Goal: Transaction & Acquisition: Purchase product/service

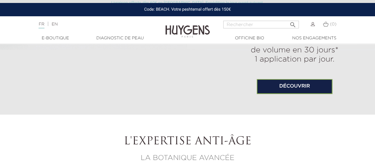
scroll to position [445, 0]
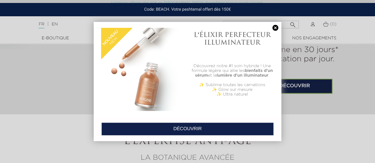
click at [275, 30] on link at bounding box center [275, 28] width 8 height 6
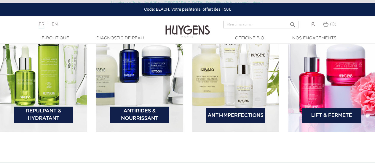
scroll to position [851, 0]
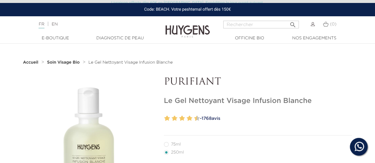
scroll to position [62, 0]
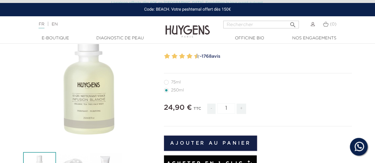
click at [171, 80] on li "75ml" at bounding box center [256, 82] width 185 height 8
click at [165, 84] on label11"] "75ml" at bounding box center [176, 82] width 24 height 5
radio input "true"
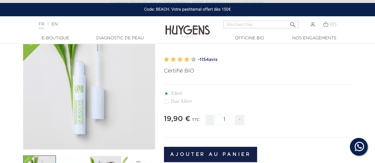
scroll to position [60, 0]
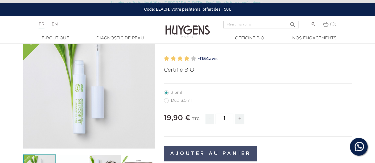
click at [214, 153] on button "Ajouter au panier" at bounding box center [210, 153] width 93 height 15
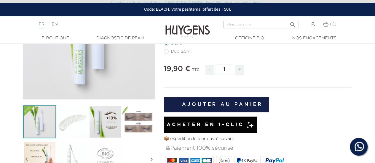
scroll to position [112, 0]
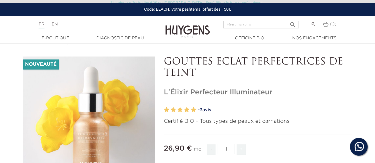
scroll to position [20, 0]
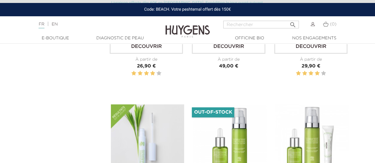
scroll to position [967, 0]
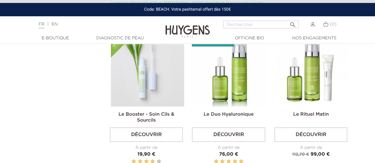
click at [310, 23] on img at bounding box center [312, 24] width 4 height 4
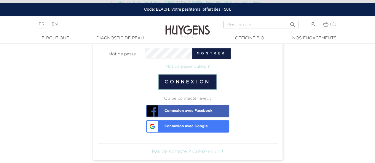
scroll to position [89, 0]
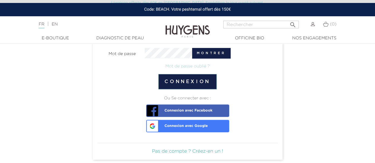
click at [198, 149] on link "Pas de compte ? Créez-en un !" at bounding box center [187, 151] width 71 height 5
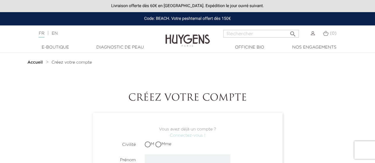
click at [160, 145] on span at bounding box center [158, 145] width 6 height 6
click at [160, 145] on input "Mme" at bounding box center [159, 144] width 4 height 4
radio input "true"
click at [167, 157] on input "text" at bounding box center [188, 159] width 86 height 10
type input "m"
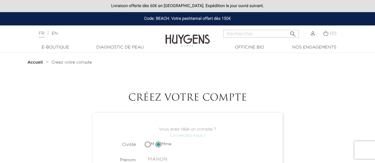
type input "MANON"
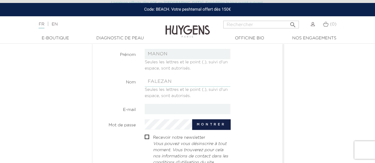
type input "FALEZAN"
type input "manon.falezan@gmail.com"
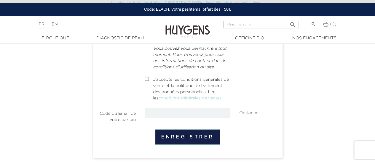
scroll to position [201, 0]
click at [146, 78] on input "checkbox" at bounding box center [147, 80] width 4 height 4
checkbox input "true"
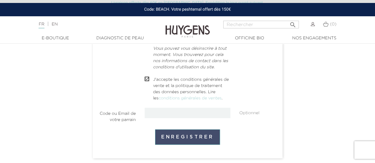
click at [176, 143] on button "Enregistrer" at bounding box center [187, 136] width 65 height 15
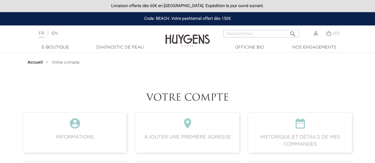
click at [211, 32] on div "Langue : FR | EN Français English  Rechercher (0) " at bounding box center [187, 37] width 375 height 14
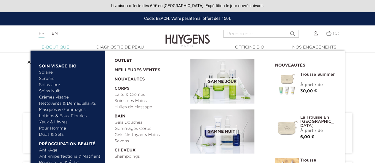
click at [49, 49] on link "  E-Boutique" at bounding box center [55, 47] width 59 height 6
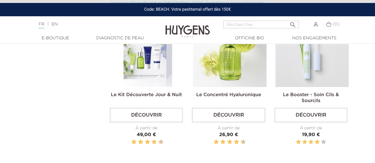
scroll to position [176, 0]
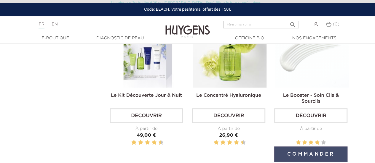
click at [305, 155] on button "Commander" at bounding box center [310, 154] width 73 height 15
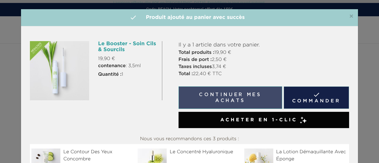
click at [238, 96] on button "Continuer mes achats" at bounding box center [231, 97] width 104 height 23
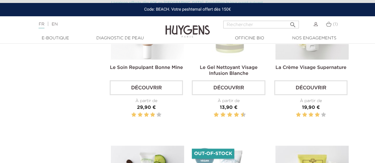
scroll to position [524, 0]
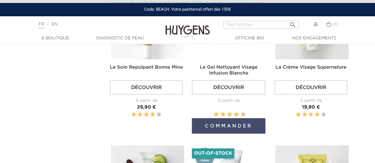
click at [232, 123] on button "Commander" at bounding box center [228, 125] width 73 height 15
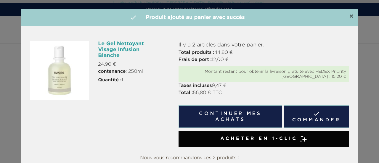
click at [349, 16] on span "×" at bounding box center [351, 16] width 4 height 7
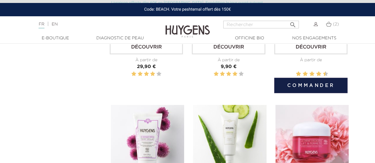
scroll to position [822, 0]
